Goal: Task Accomplishment & Management: Manage account settings

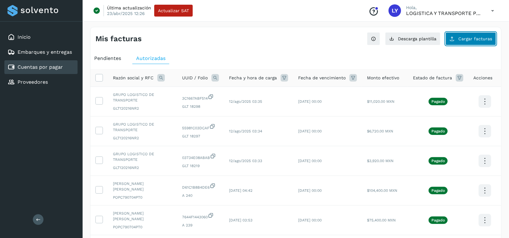
click at [472, 37] on span "Cargar facturas" at bounding box center [475, 39] width 34 height 4
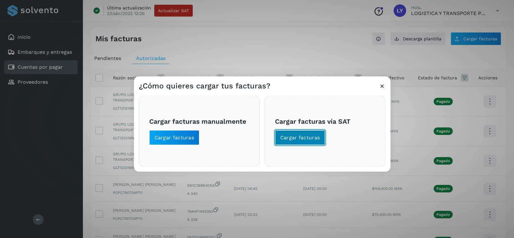
click at [296, 140] on span "Cargar facturas" at bounding box center [300, 137] width 40 height 7
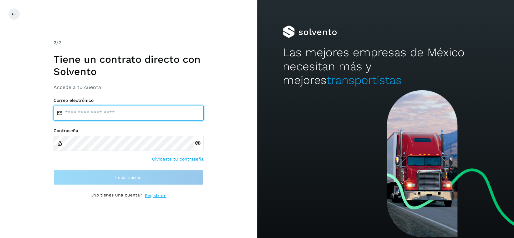
click at [106, 113] on input "email" at bounding box center [128, 113] width 150 height 15
type input "**********"
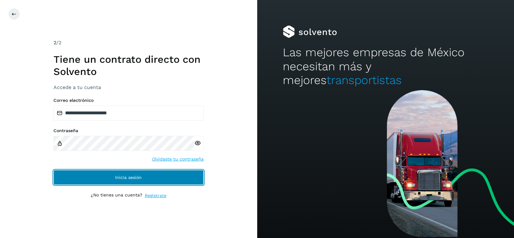
click at [151, 178] on button "Inicia sesión" at bounding box center [128, 177] width 150 height 15
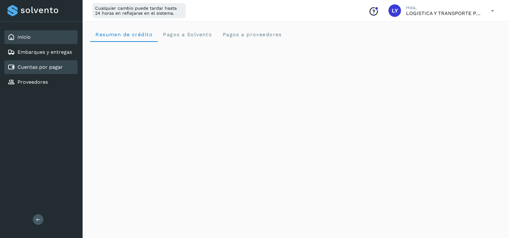
click at [29, 70] on div "Cuentas por pagar" at bounding box center [35, 67] width 55 height 8
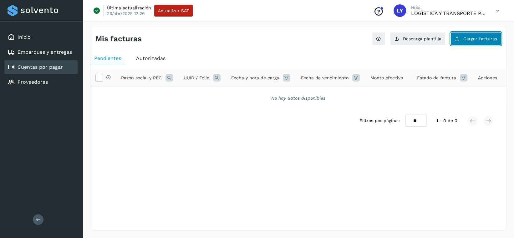
click at [481, 37] on span "Cargar facturas" at bounding box center [480, 39] width 34 height 4
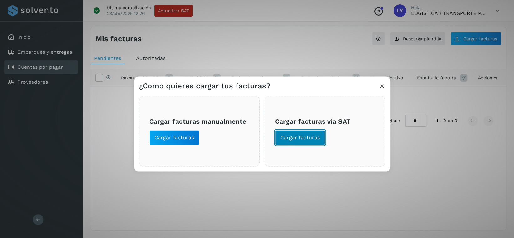
click at [316, 135] on span "Cargar facturas" at bounding box center [300, 137] width 40 height 7
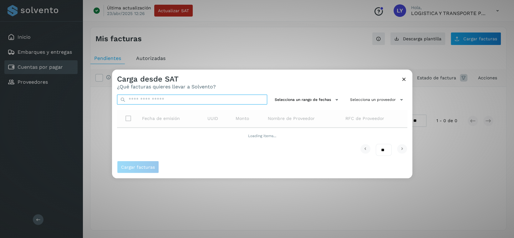
click at [178, 101] on input "text" at bounding box center [192, 100] width 150 height 10
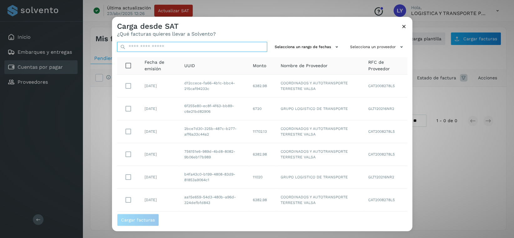
click at [187, 47] on input "text" at bounding box center [192, 47] width 150 height 10
paste input "**********"
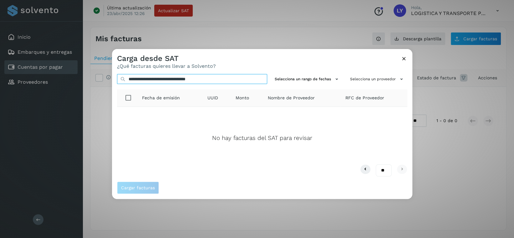
type input "**********"
click at [403, 59] on icon at bounding box center [403, 58] width 7 height 7
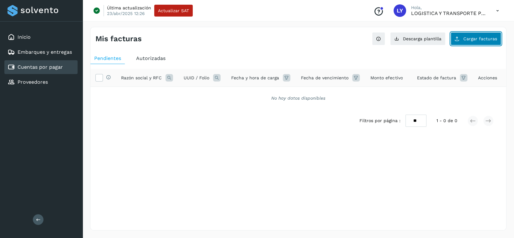
click at [485, 37] on span "Cargar facturas" at bounding box center [480, 39] width 34 height 4
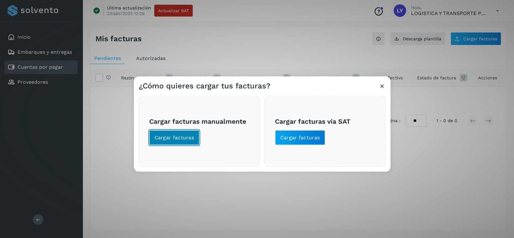
click at [170, 137] on span "Cargar facturas" at bounding box center [174, 137] width 40 height 7
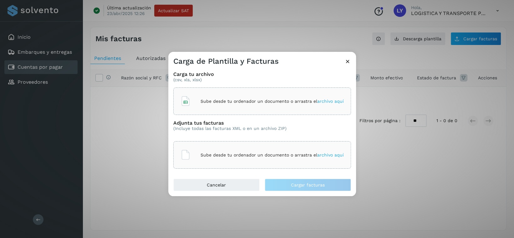
click at [336, 102] on span "archivo aquí" at bounding box center [330, 101] width 27 height 5
click at [304, 100] on icon at bounding box center [306, 101] width 6 height 6
click at [334, 101] on span "archivo aquí" at bounding box center [330, 101] width 27 height 5
click at [346, 62] on icon at bounding box center [347, 61] width 7 height 7
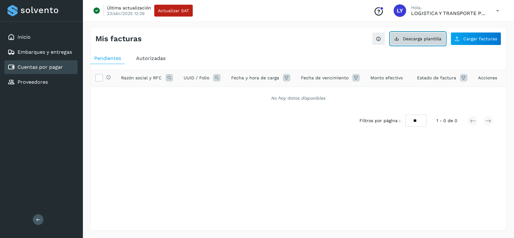
click at [423, 37] on span "Descarga plantilla" at bounding box center [422, 39] width 38 height 4
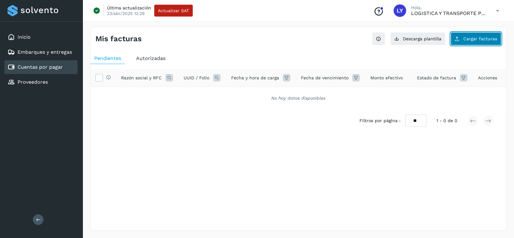
click at [474, 39] on span "Cargar facturas" at bounding box center [480, 39] width 34 height 4
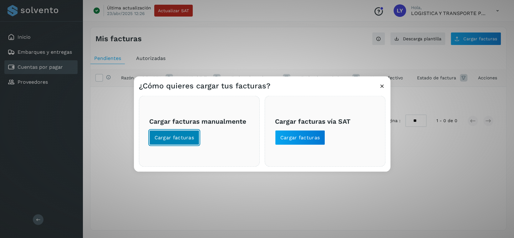
click at [195, 136] on button "Cargar facturas" at bounding box center [174, 137] width 50 height 15
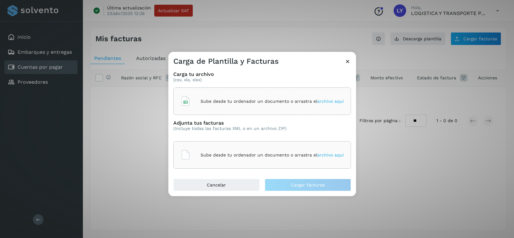
click at [331, 101] on span "archivo aquí" at bounding box center [330, 101] width 27 height 5
click at [333, 154] on span "archivo aquí" at bounding box center [330, 155] width 27 height 5
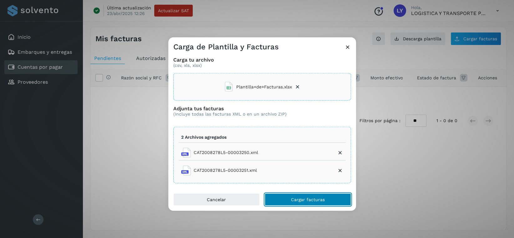
click at [314, 199] on span "Cargar facturas" at bounding box center [308, 199] width 34 height 4
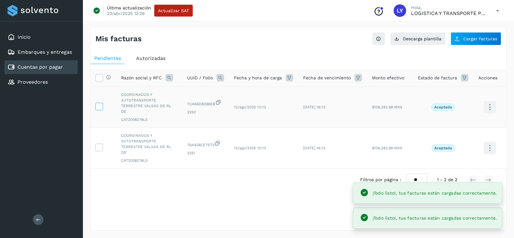
click at [98, 107] on label at bounding box center [99, 107] width 8 height 8
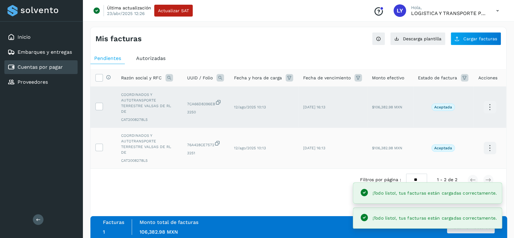
click at [100, 129] on td at bounding box center [103, 148] width 26 height 41
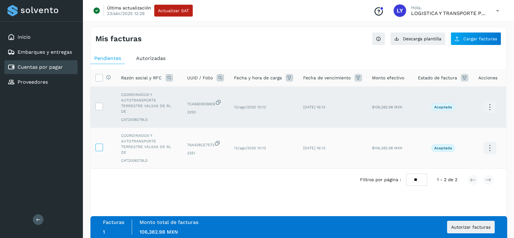
click at [102, 144] on icon at bounding box center [99, 147] width 7 height 7
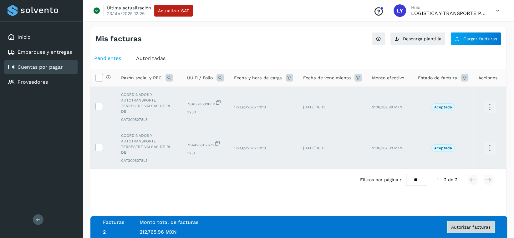
click at [477, 226] on span "Autorizar facturas" at bounding box center [470, 227] width 39 height 4
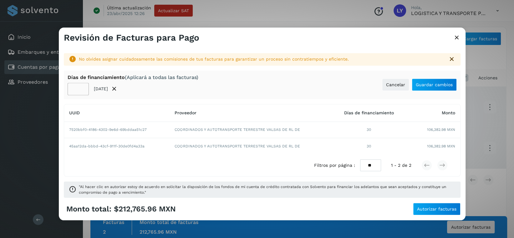
click at [84, 89] on input "**" at bounding box center [78, 89] width 21 height 13
click at [82, 86] on input "**" at bounding box center [78, 89] width 21 height 13
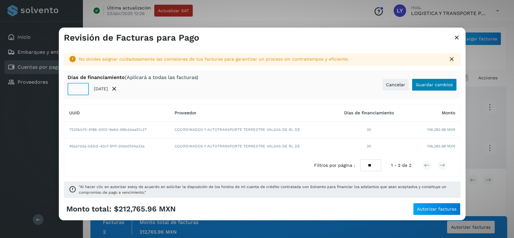
type input "**"
click at [436, 87] on span "Guardar cambios" at bounding box center [433, 85] width 37 height 4
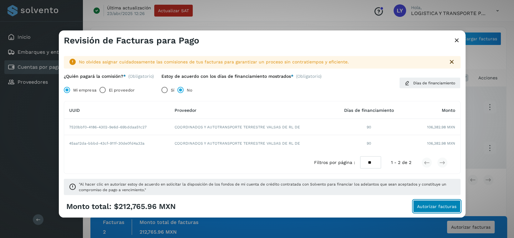
click at [431, 203] on button "Autorizar facturas" at bounding box center [437, 206] width 48 height 13
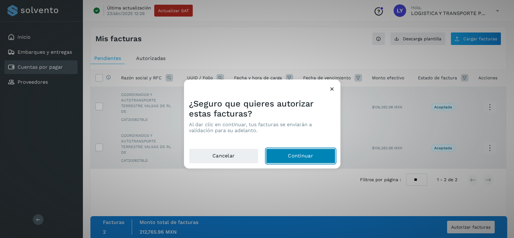
click at [298, 155] on button "Continuar" at bounding box center [300, 156] width 69 height 15
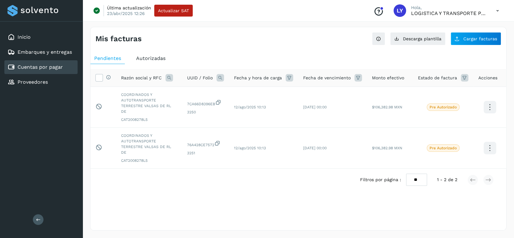
click at [161, 58] on span "Autorizadas" at bounding box center [150, 58] width 29 height 6
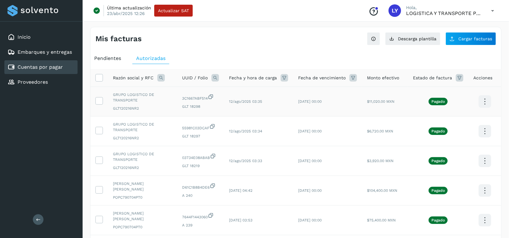
click at [488, 100] on icon at bounding box center [484, 101] width 15 height 15
click at [459, 107] on button "C.Solvento" at bounding box center [453, 108] width 74 height 12
click at [484, 109] on icon at bounding box center [484, 101] width 15 height 15
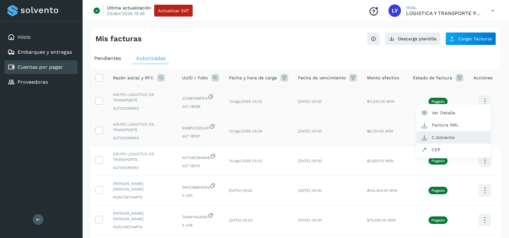
click at [456, 139] on button "C.Solvento" at bounding box center [453, 138] width 74 height 12
click at [483, 109] on icon at bounding box center [484, 101] width 15 height 15
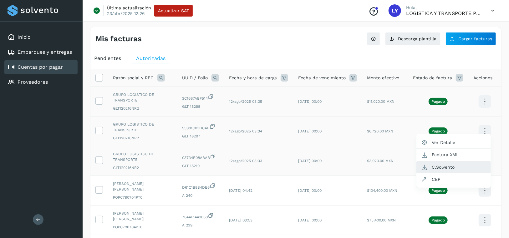
click at [447, 165] on button "C.Solvento" at bounding box center [453, 167] width 74 height 12
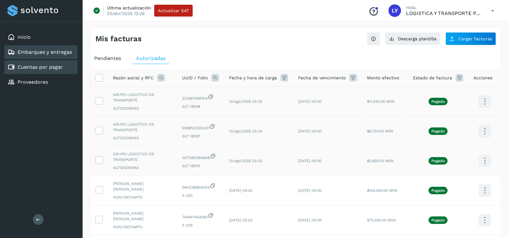
click at [55, 50] on link "Embarques y entregas" at bounding box center [45, 52] width 54 height 6
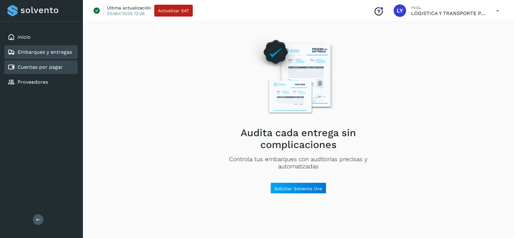
click at [45, 69] on link "Cuentas por pagar" at bounding box center [40, 67] width 45 height 6
